Goal: Task Accomplishment & Management: Manage account settings

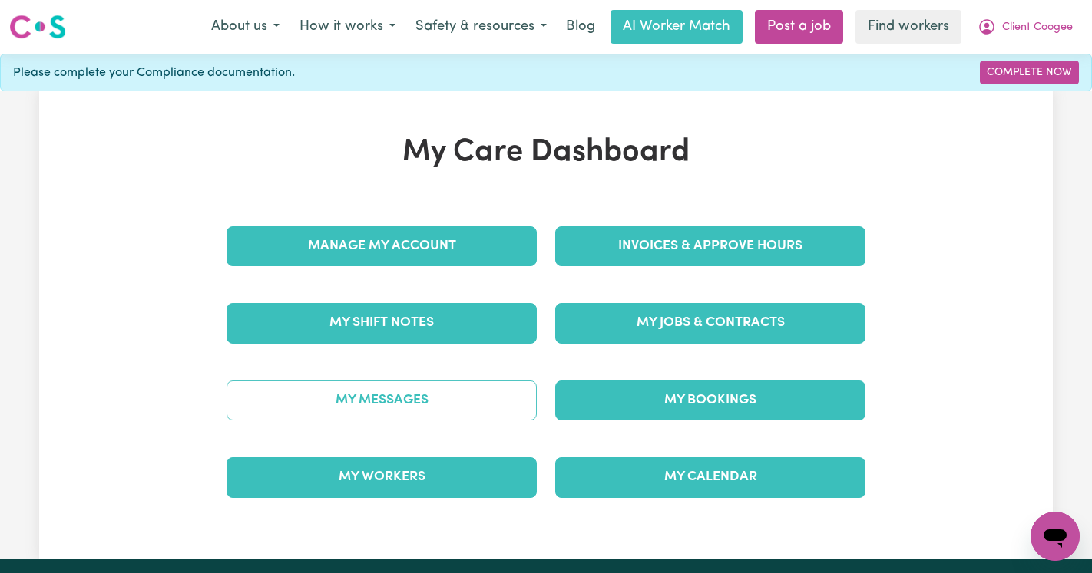
click at [451, 391] on link "My Messages" at bounding box center [381, 401] width 310 height 40
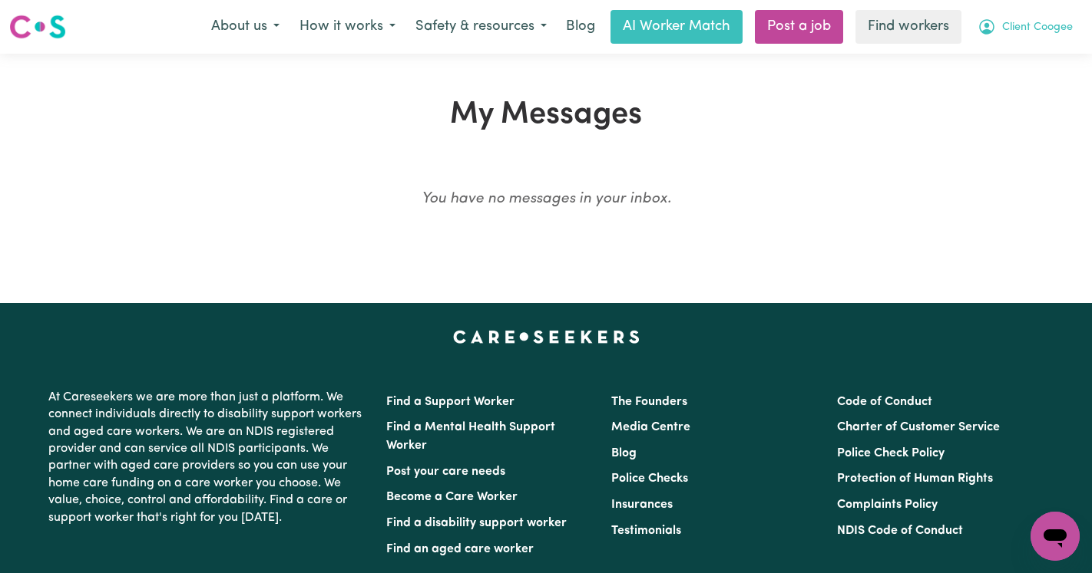
click at [1019, 12] on button "Client Coogee" at bounding box center [1024, 27] width 115 height 32
click at [1006, 73] on link "My Dashboard" at bounding box center [1020, 59] width 121 height 29
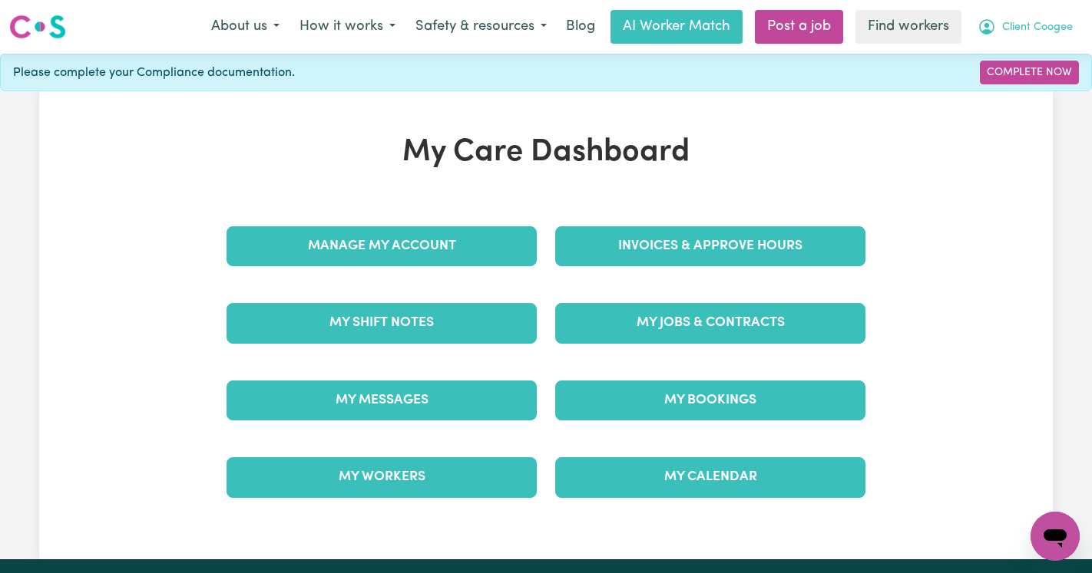
click at [1036, 15] on button "Client Coogee" at bounding box center [1024, 27] width 115 height 32
click at [1025, 82] on link "Logout" at bounding box center [1020, 88] width 121 height 29
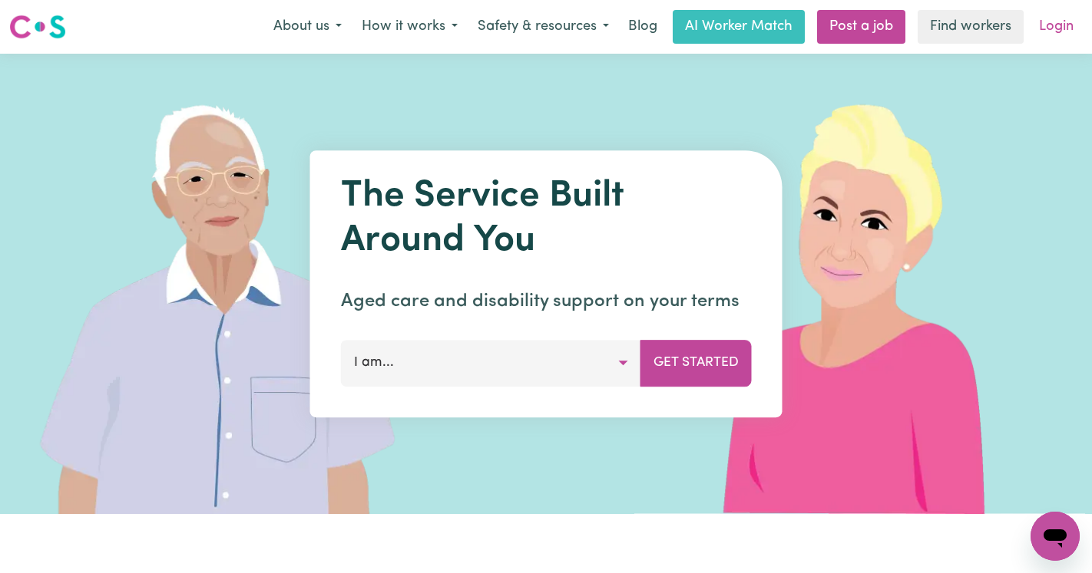
click at [1039, 36] on link "Login" at bounding box center [1055, 27] width 53 height 34
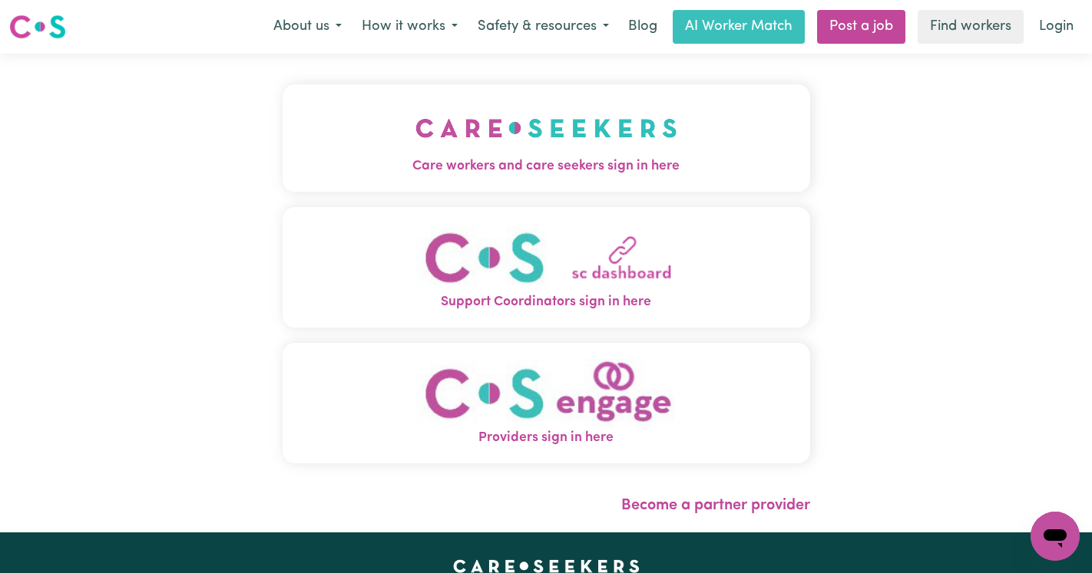
click at [547, 116] on img "Care workers and care seekers sign in here" at bounding box center [546, 128] width 262 height 57
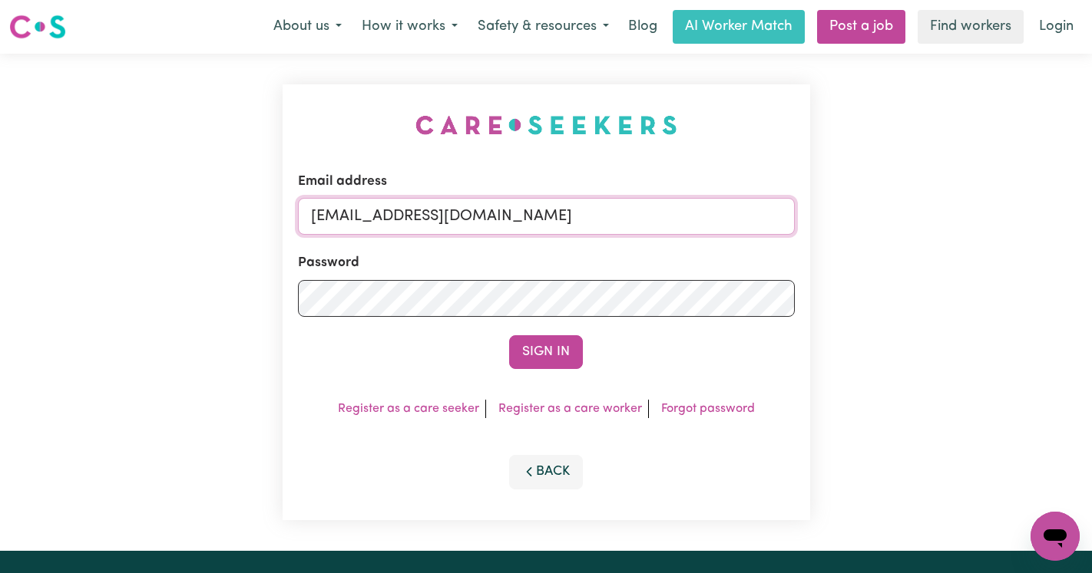
drag, startPoint x: 719, startPoint y: 218, endPoint x: 392, endPoint y: 216, distance: 327.0
click at [392, 216] on input "[EMAIL_ADDRESS][DOMAIN_NAME]" at bounding box center [546, 216] width 497 height 37
paste input "XavierCF"
type input "[EMAIL_ADDRESS][DOMAIN_NAME]"
click at [509, 335] on button "Sign In" at bounding box center [546, 352] width 74 height 34
